Goal: Transaction & Acquisition: Purchase product/service

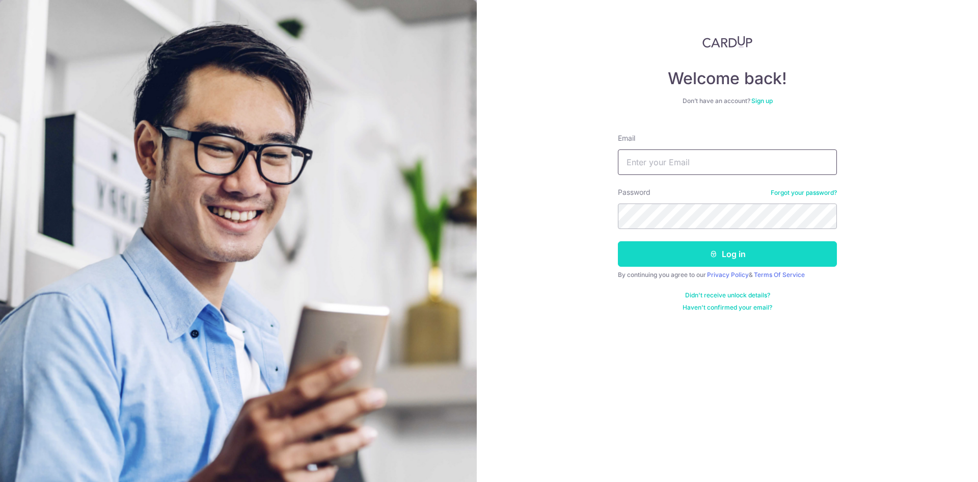
type input "[EMAIL_ADDRESS][DOMAIN_NAME]"
click at [710, 251] on icon "submit" at bounding box center [714, 254] width 8 height 8
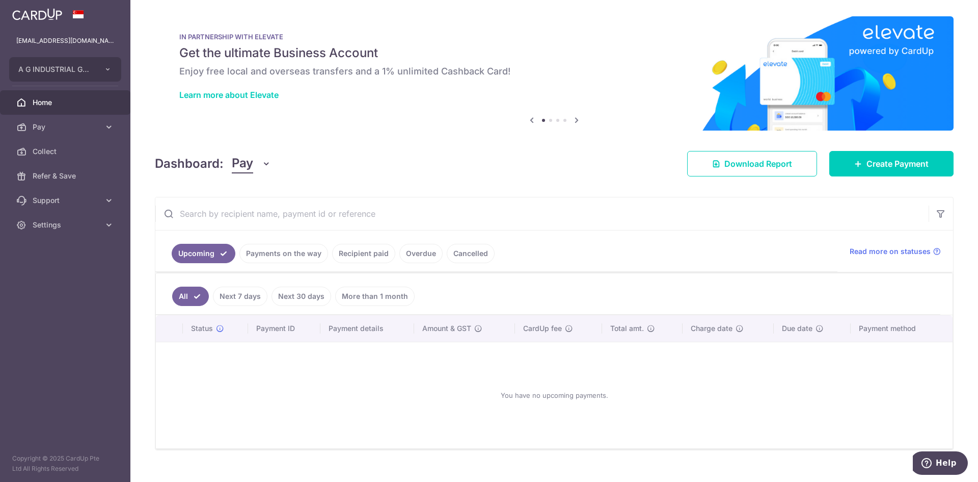
click at [368, 254] on link "Recipient paid" at bounding box center [363, 253] width 63 height 19
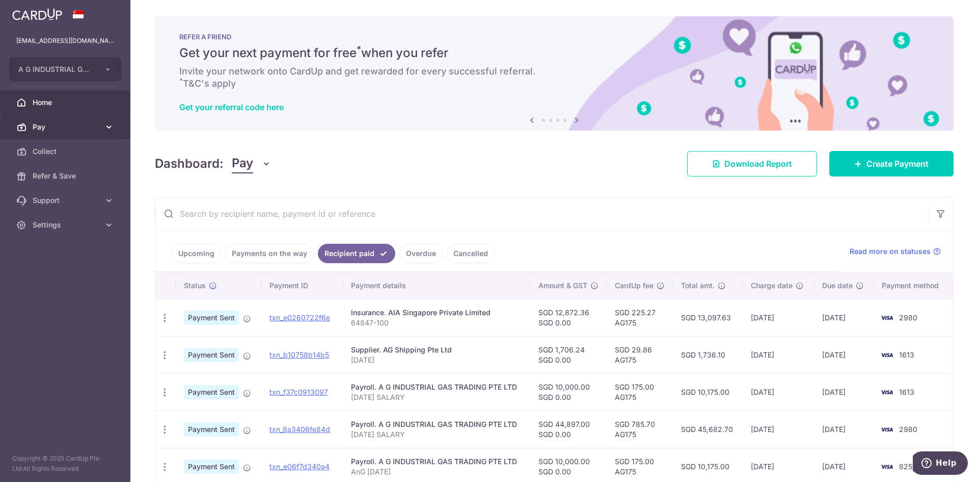
click at [63, 122] on span "Pay" at bounding box center [66, 127] width 67 height 10
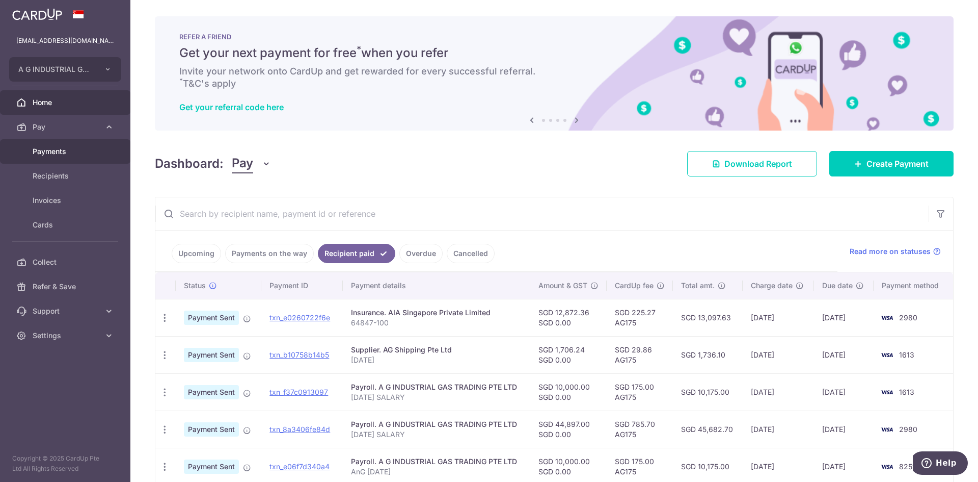
click at [54, 149] on span "Payments" at bounding box center [66, 151] width 67 height 10
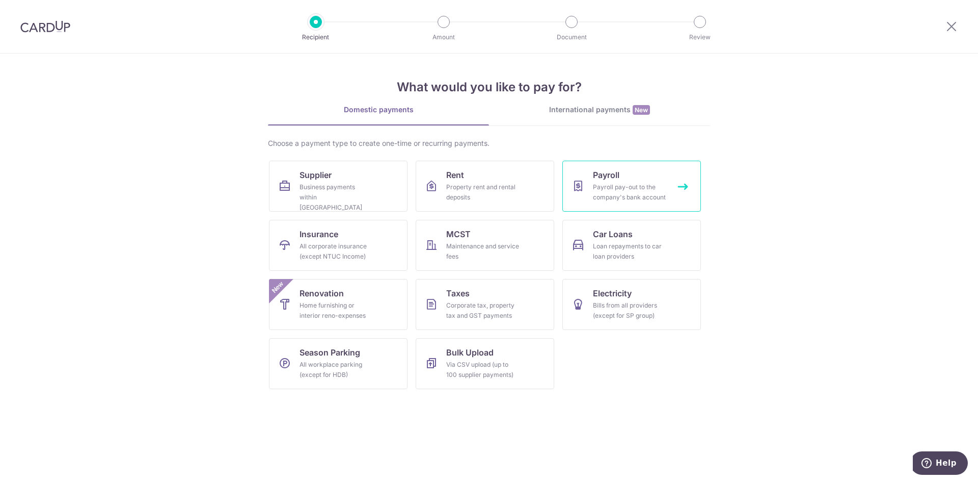
click at [618, 183] on div "Payroll pay-out to the company's bank account" at bounding box center [629, 192] width 73 height 20
